Goal: Transaction & Acquisition: Download file/media

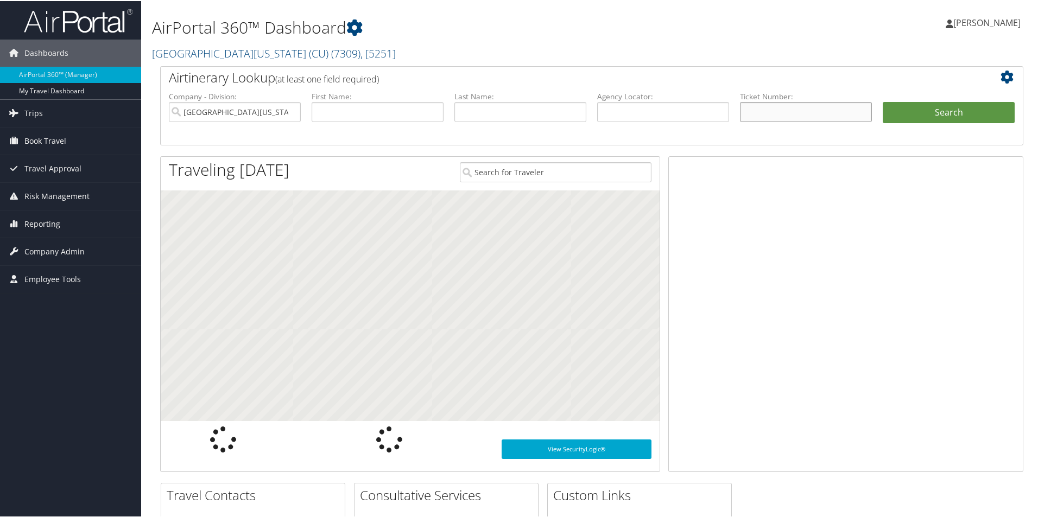
click at [816, 115] on input "text" at bounding box center [806, 111] width 132 height 20
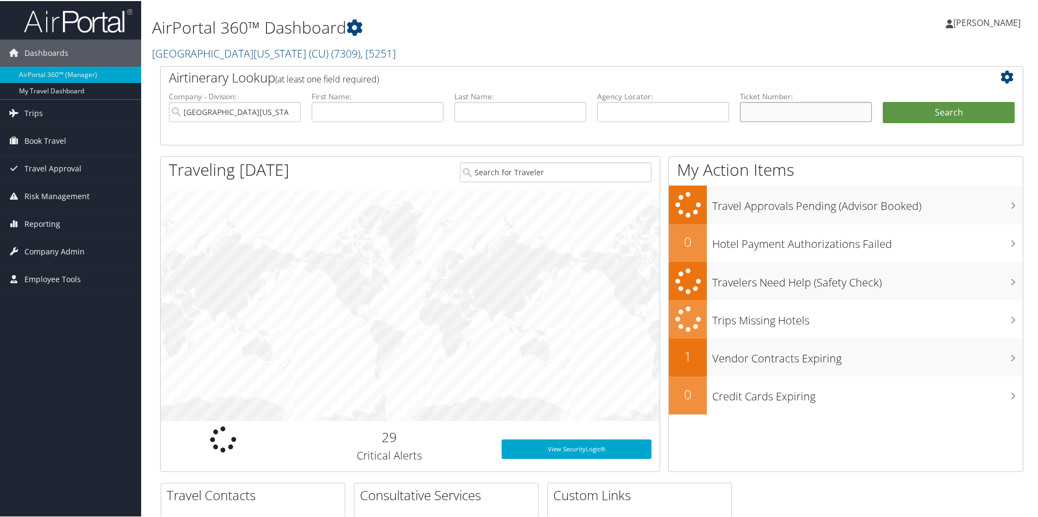
paste input "8900897272413"
type input "8900897272413"
click at [898, 118] on button "Search" at bounding box center [948, 112] width 132 height 22
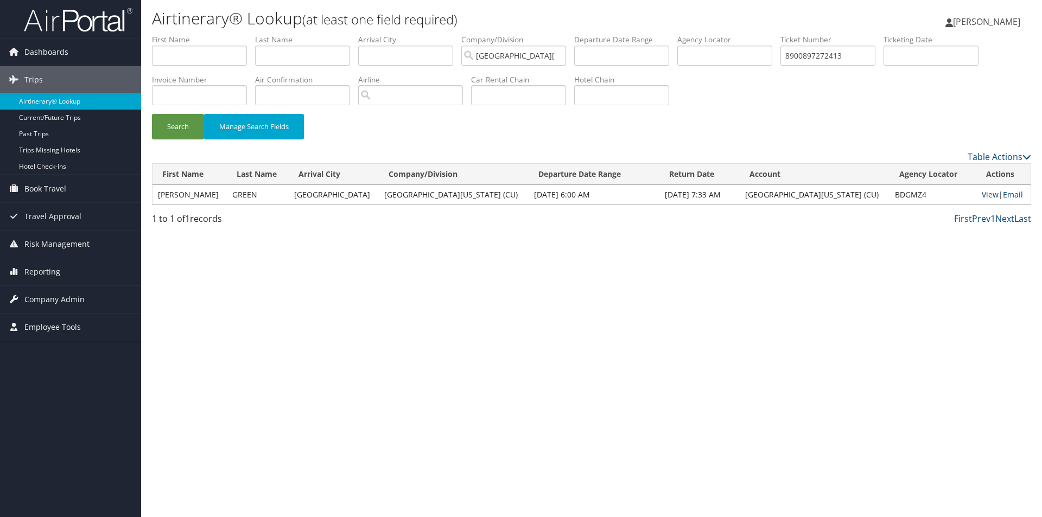
click at [982, 194] on link "View" at bounding box center [990, 194] width 17 height 10
click at [836, 64] on input "8900897272413" at bounding box center [827, 56] width 95 height 20
paste input "0167230859758"
type input "0167230859758"
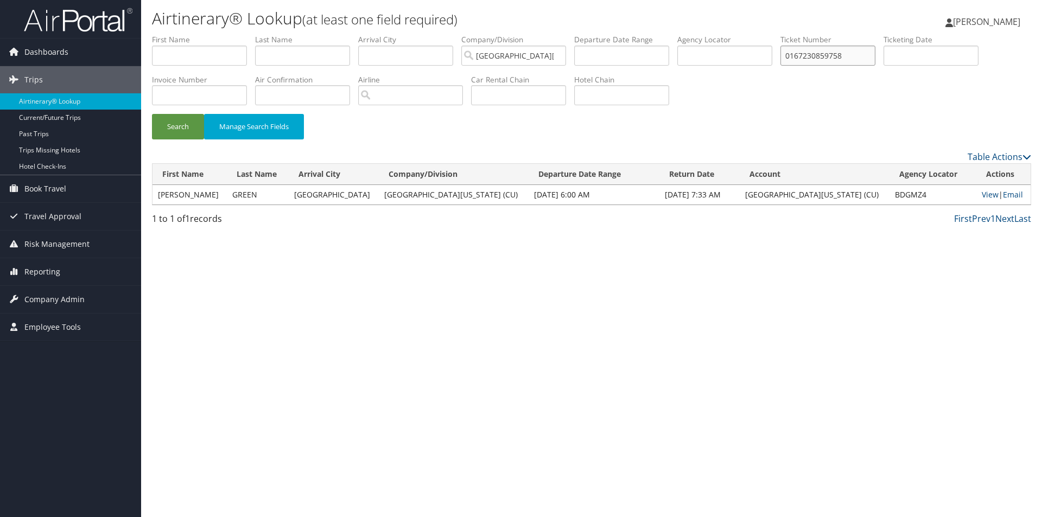
click at [152, 114] on button "Search" at bounding box center [178, 127] width 52 height 26
click at [982, 198] on link "View" at bounding box center [990, 194] width 17 height 10
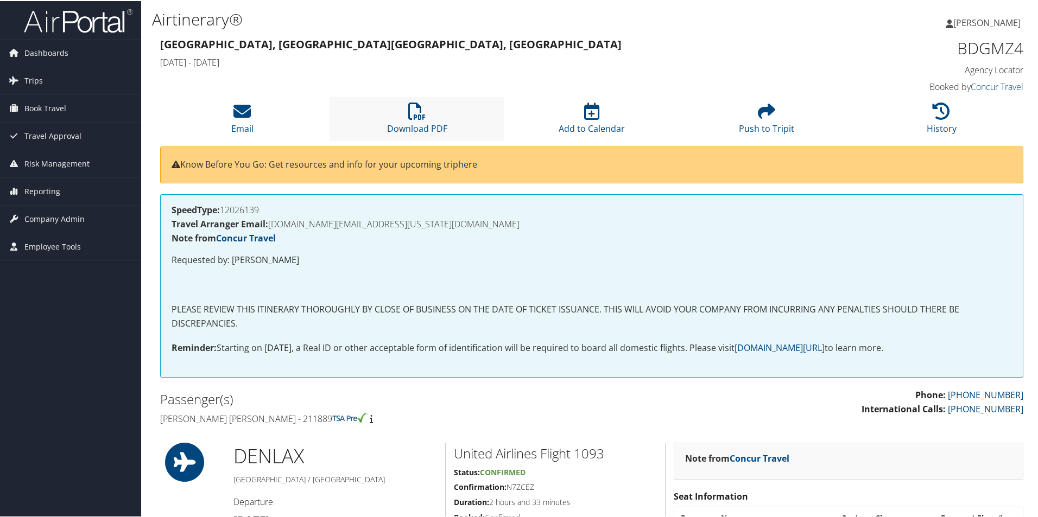
click at [405, 107] on li "Download PDF" at bounding box center [416, 118] width 175 height 44
click at [412, 113] on icon at bounding box center [416, 109] width 17 height 17
